Goal: Information Seeking & Learning: Understand process/instructions

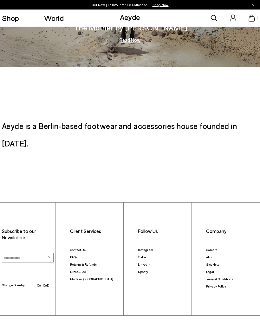
scroll to position [1141, 0]
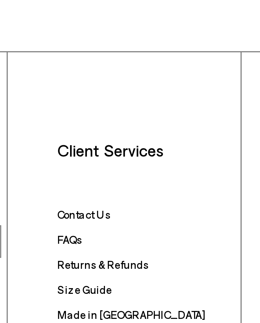
click at [70, 225] on link "FAQs" at bounding box center [73, 227] width 7 height 4
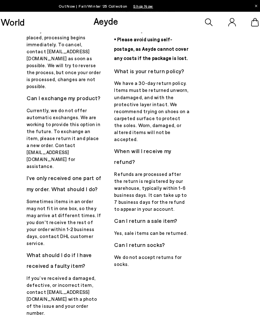
scroll to position [229, 0]
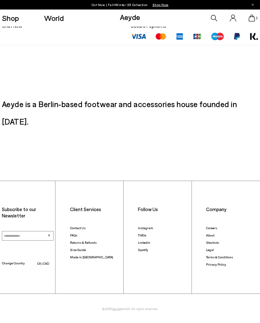
scroll to position [417, 0]
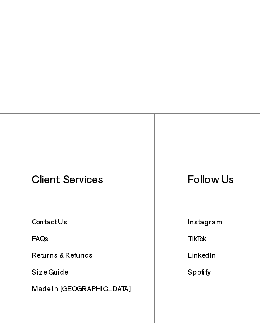
click at [70, 232] on link "Returns & Refunds" at bounding box center [83, 234] width 27 height 4
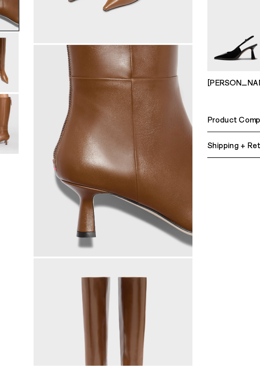
scroll to position [247, 0]
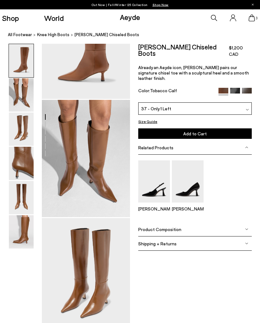
scroll to position [0, 0]
